Goal: Browse casually

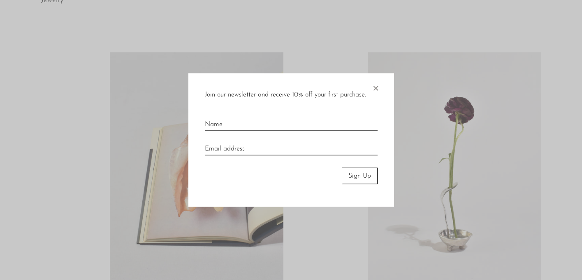
scroll to position [391, 0]
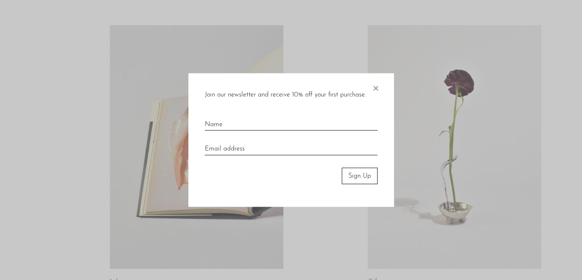
click at [376, 89] on span "×" at bounding box center [376, 86] width 8 height 26
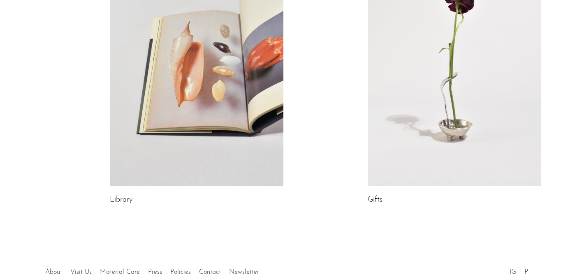
scroll to position [463, 0]
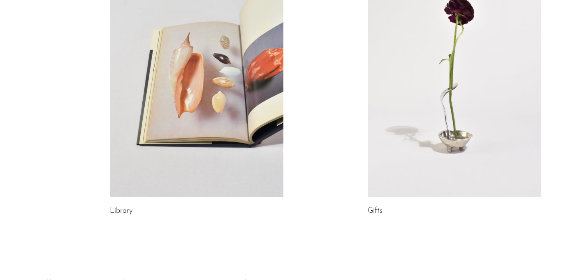
click at [374, 176] on link at bounding box center [455, 74] width 174 height 243
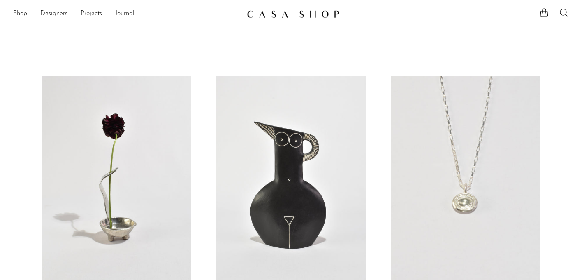
click at [261, 14] on img at bounding box center [293, 14] width 93 height 8
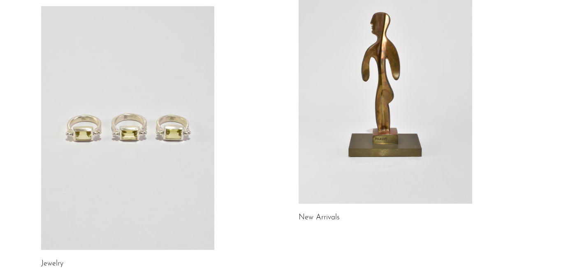
scroll to position [98, 0]
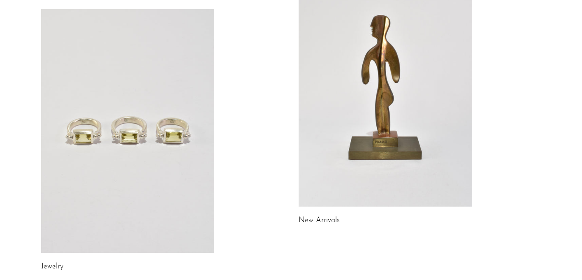
click at [296, 139] on div "Jewelry New Arrivals Library Gifts" at bounding box center [291, 272] width 527 height 619
click at [316, 157] on link at bounding box center [386, 84] width 174 height 243
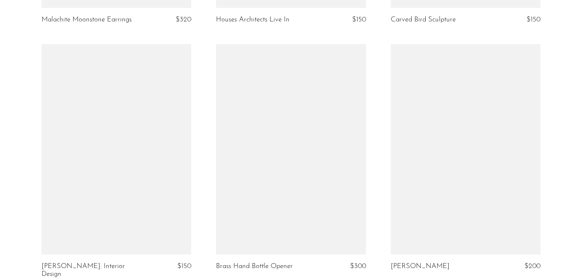
scroll to position [2281, 0]
